Goal: Information Seeking & Learning: Compare options

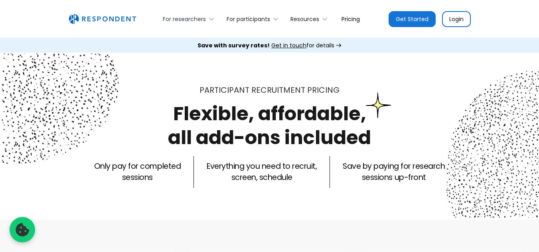
click at [210, 20] on icon at bounding box center [211, 19] width 8 height 8
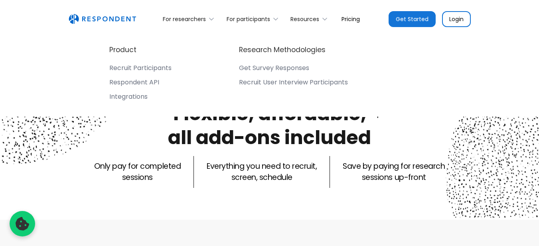
click at [248, 70] on div "Get Survey Responses" at bounding box center [274, 68] width 70 height 8
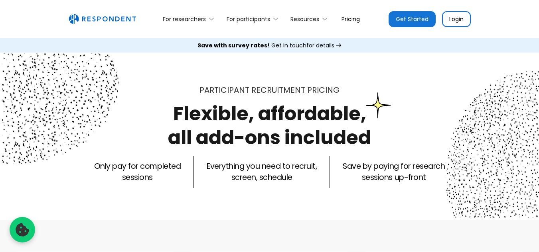
click at [369, 170] on p "Save by paying for research sessions up-front" at bounding box center [394, 172] width 102 height 22
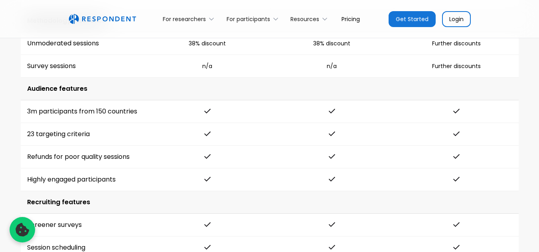
scroll to position [1217, 0]
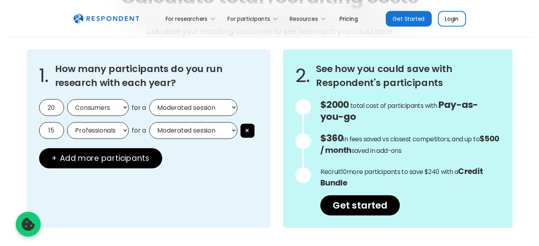
scroll to position [696, 0]
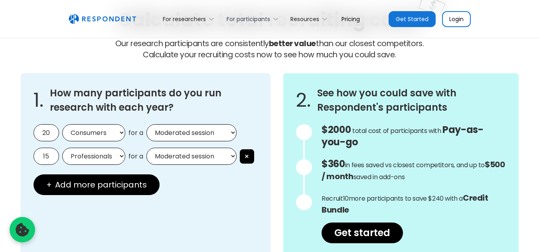
click at [272, 18] on icon at bounding box center [276, 19] width 8 height 8
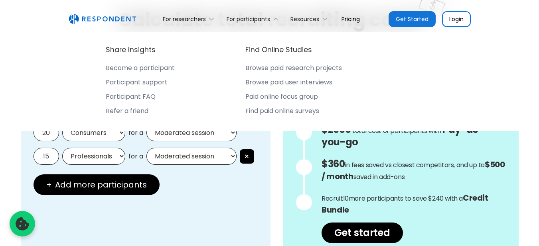
click at [282, 67] on div "Browse paid research projects" at bounding box center [293, 68] width 97 height 8
